Goal: Check status: Check status

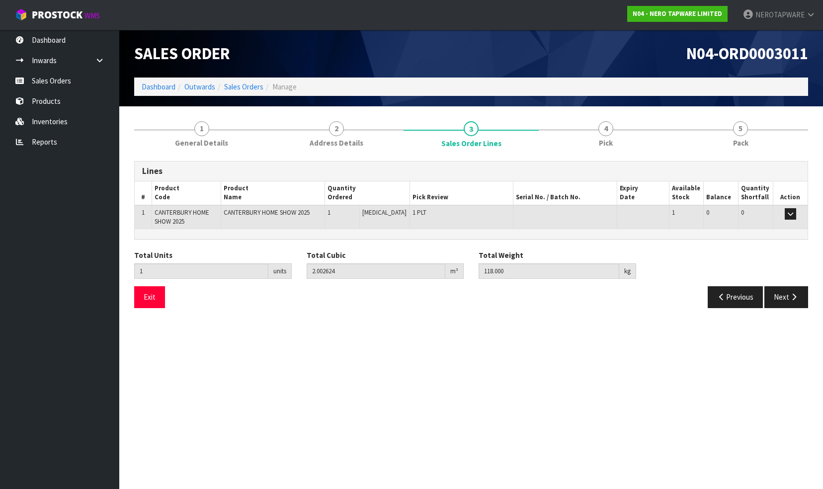
click at [59, 85] on link "Sales Orders" at bounding box center [59, 81] width 119 height 20
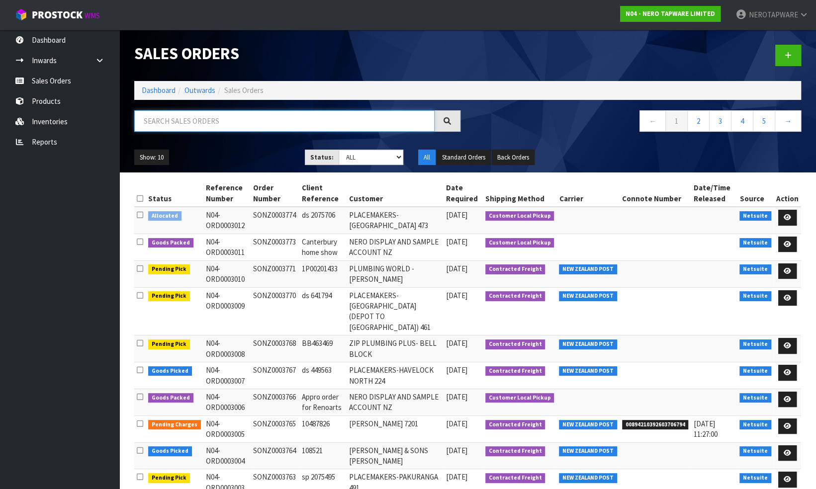
click at [208, 118] on input "text" at bounding box center [284, 120] width 300 height 21
paste input "SONZ0003623"
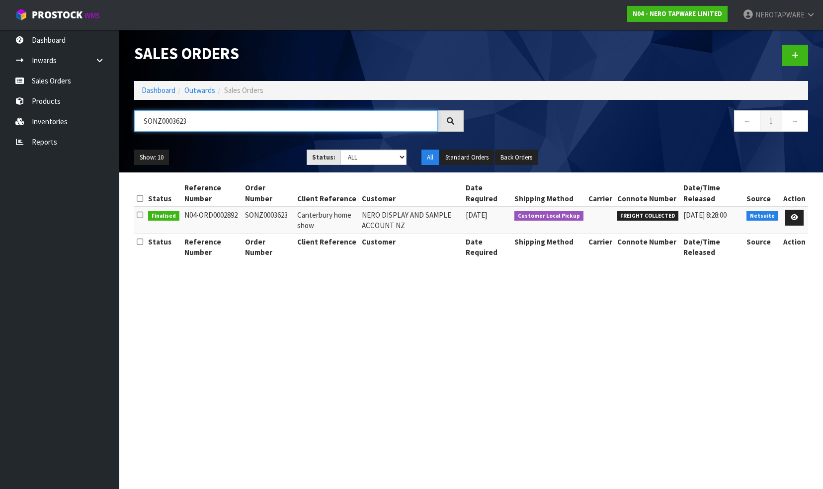
click at [201, 118] on input "SONZ0003623" at bounding box center [286, 120] width 304 height 21
paste input "579"
click at [201, 117] on input "SONZ0003579" at bounding box center [286, 120] width 304 height 21
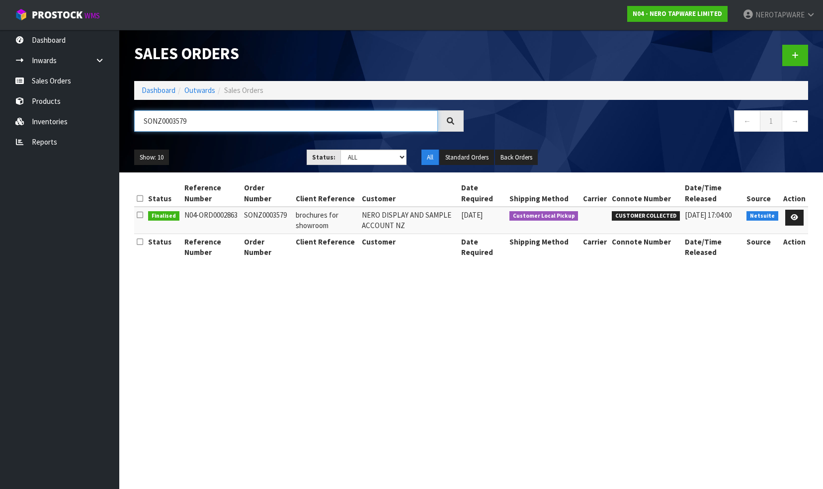
paste input "text"
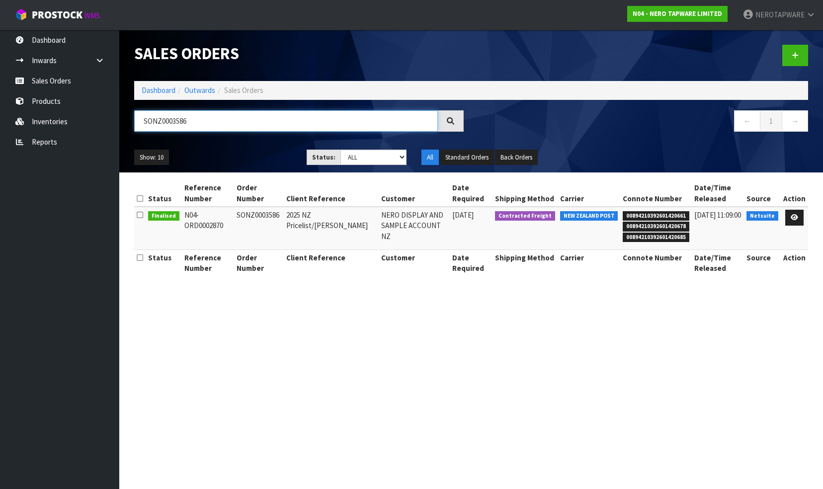
click at [198, 122] on input "SONZ0003586" at bounding box center [286, 120] width 304 height 21
paste input "79"
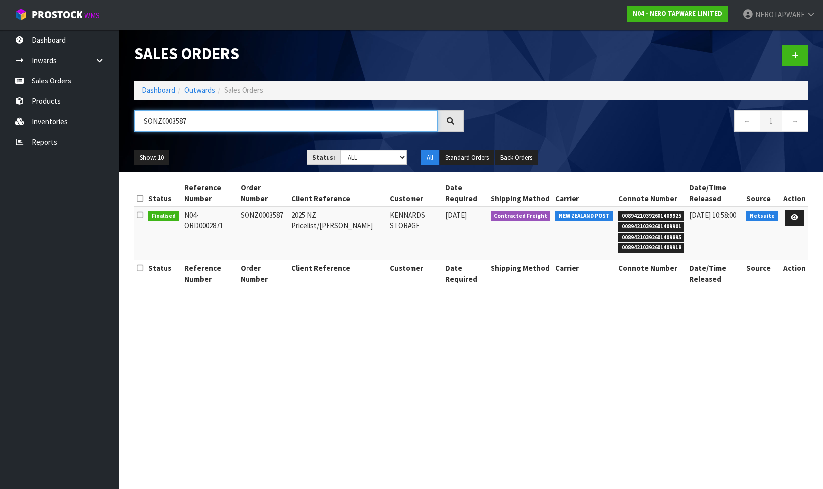
type input "SONZ0003587"
